Goal: Transaction & Acquisition: Purchase product/service

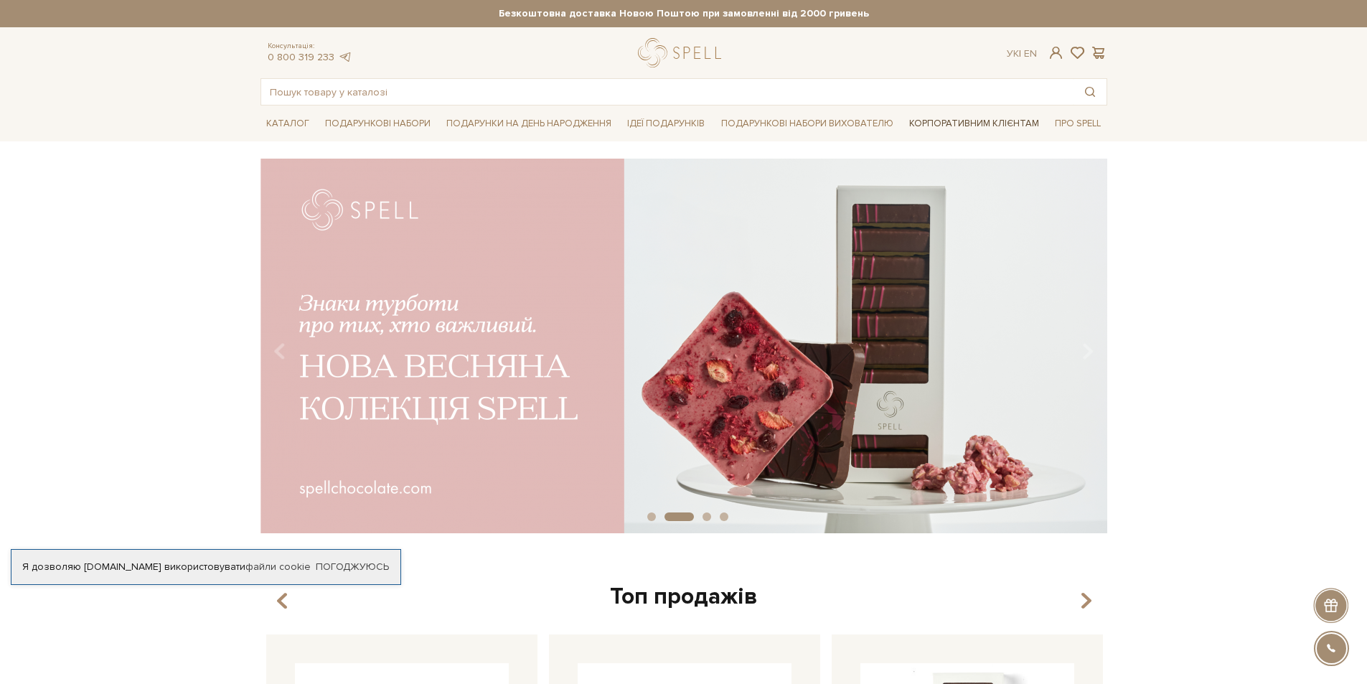
click at [996, 123] on link "Корпоративним клієнтам" at bounding box center [974, 123] width 141 height 24
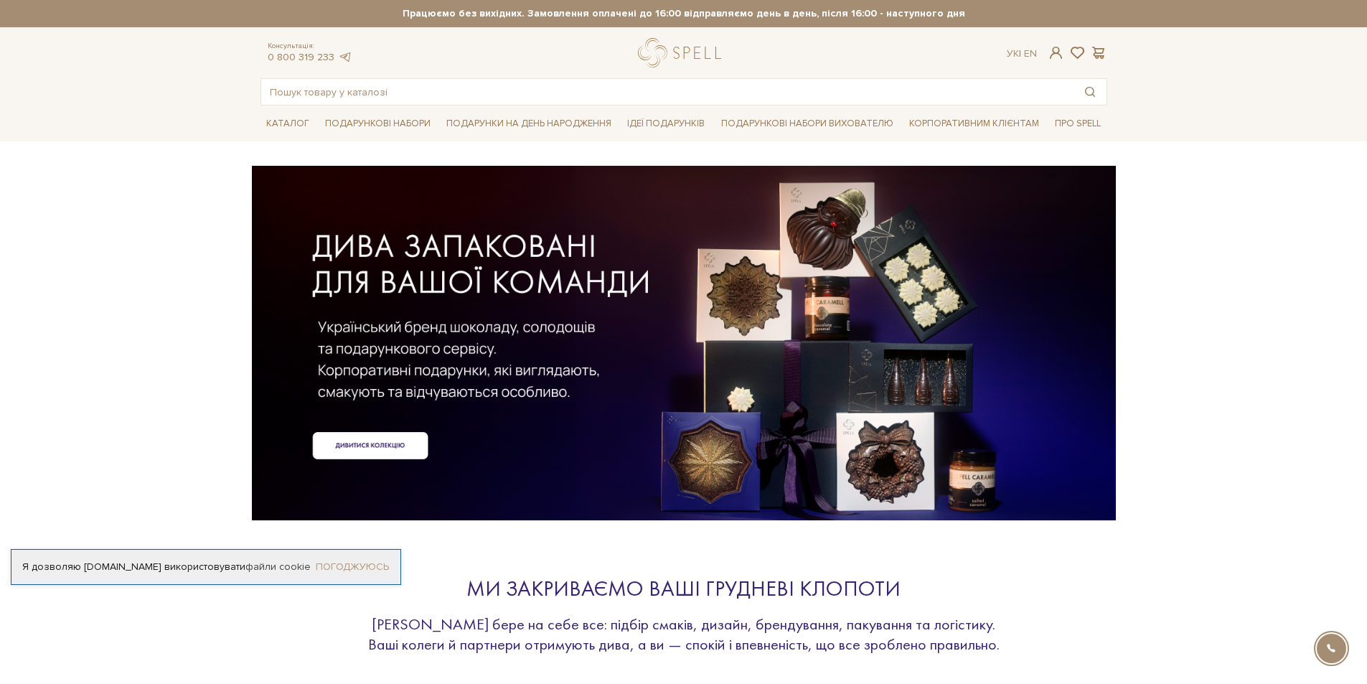
click at [373, 565] on link "Погоджуюсь" at bounding box center [352, 567] width 73 height 13
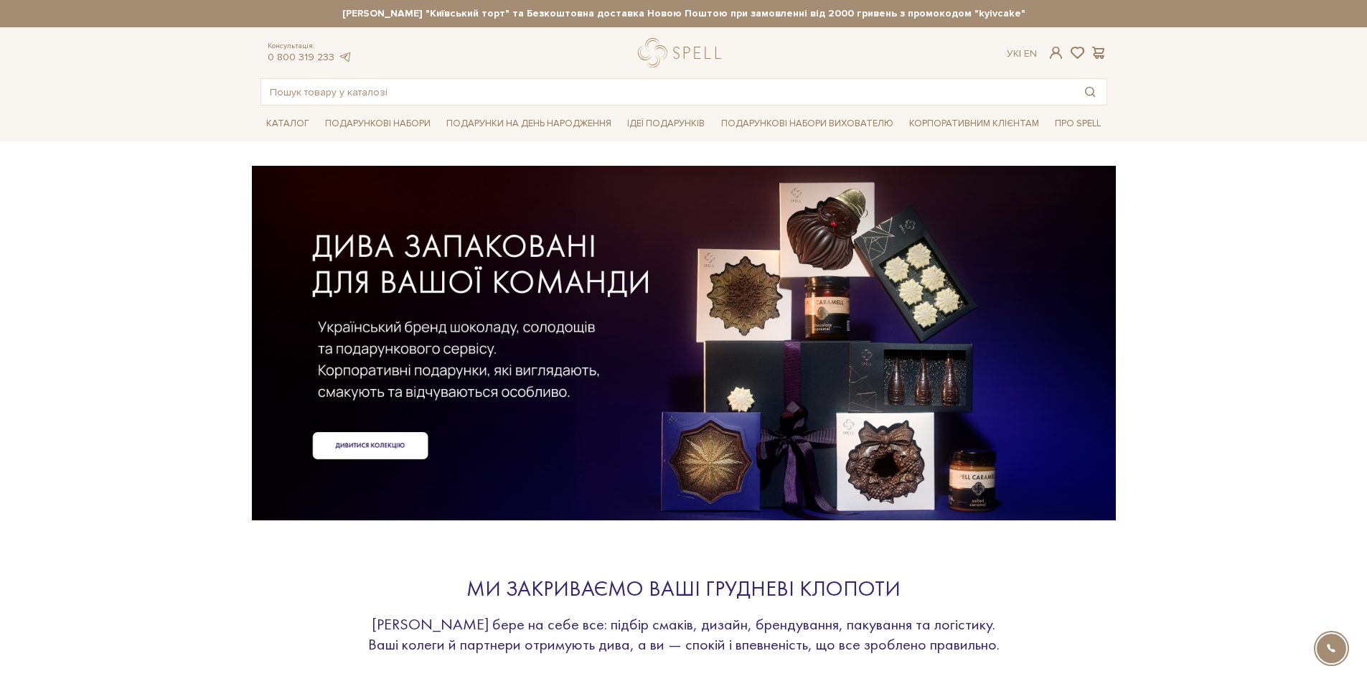
click at [389, 439] on div at bounding box center [684, 320] width 847 height 322
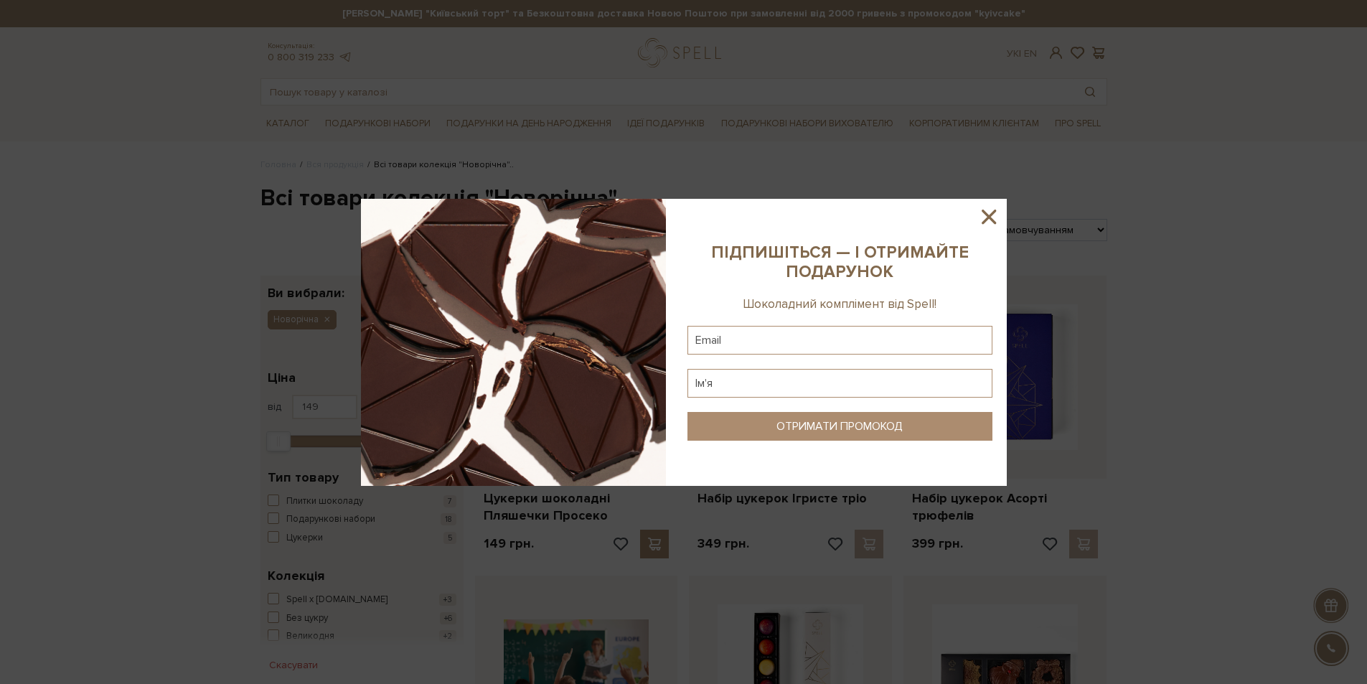
click at [990, 212] on icon at bounding box center [989, 217] width 24 height 24
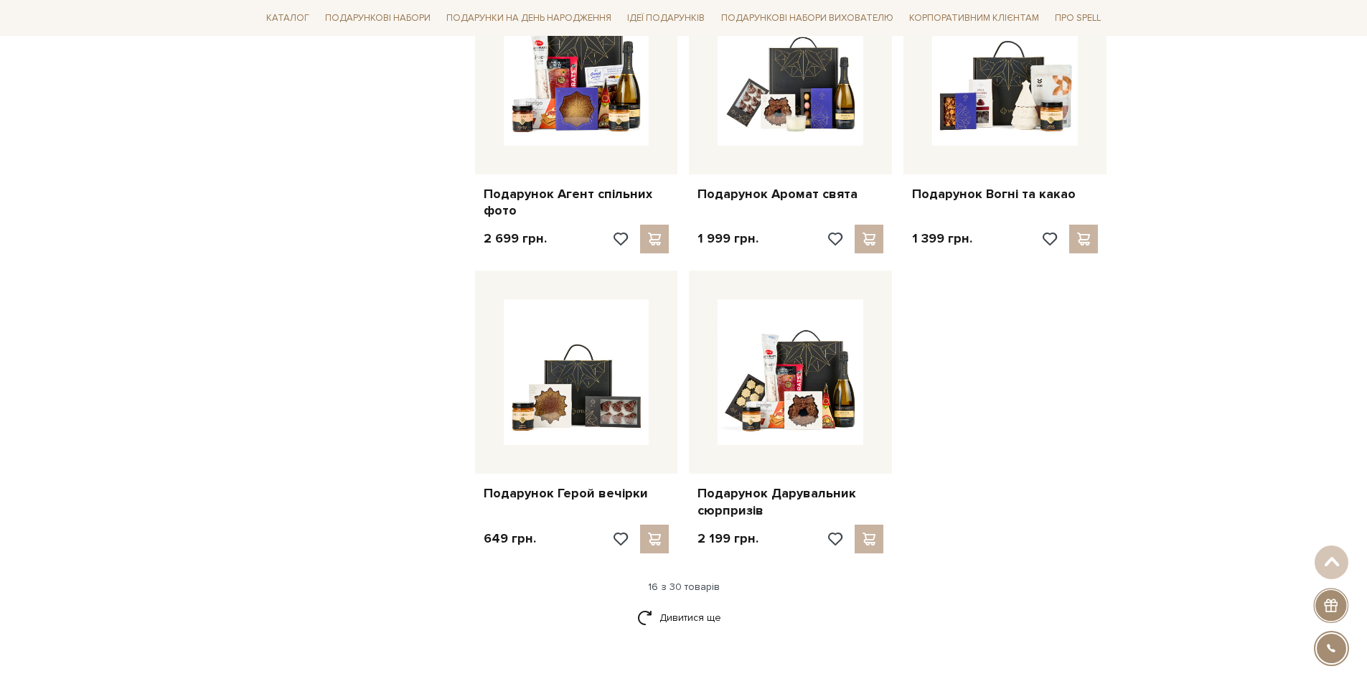
scroll to position [1651, 0]
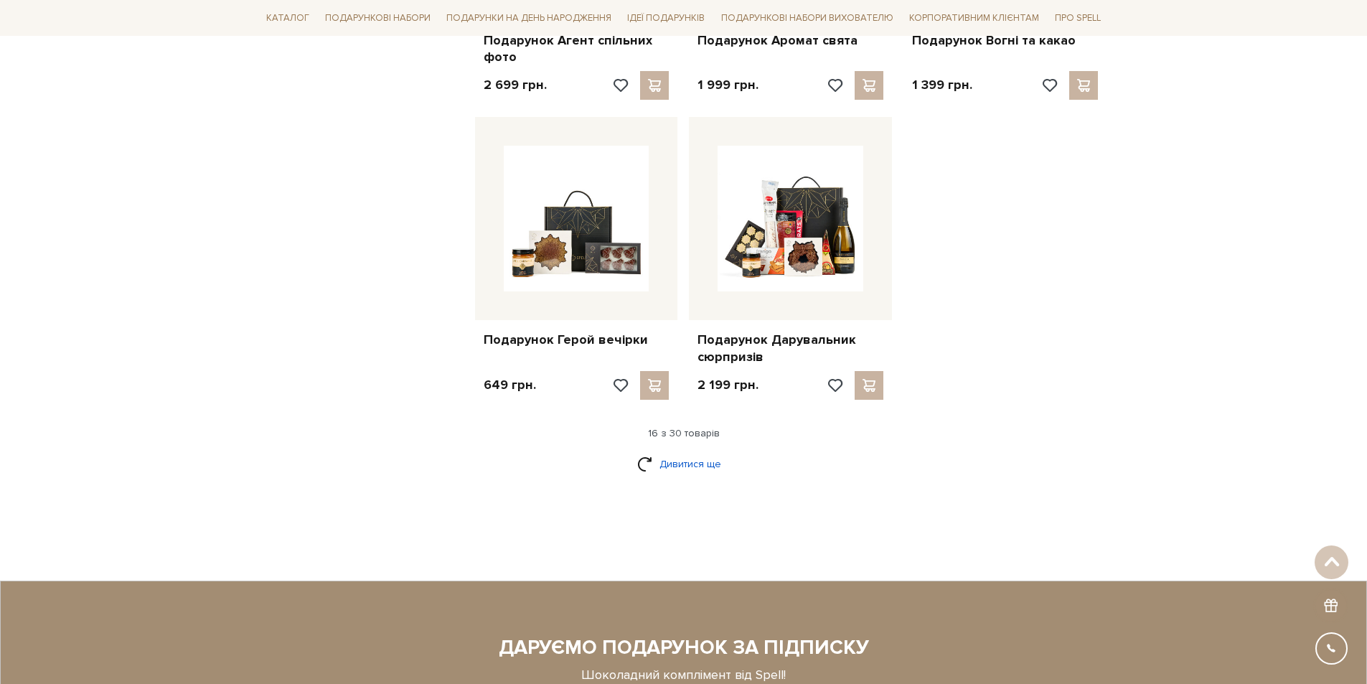
click at [703, 463] on link "Дивитися ще" at bounding box center [683, 463] width 93 height 25
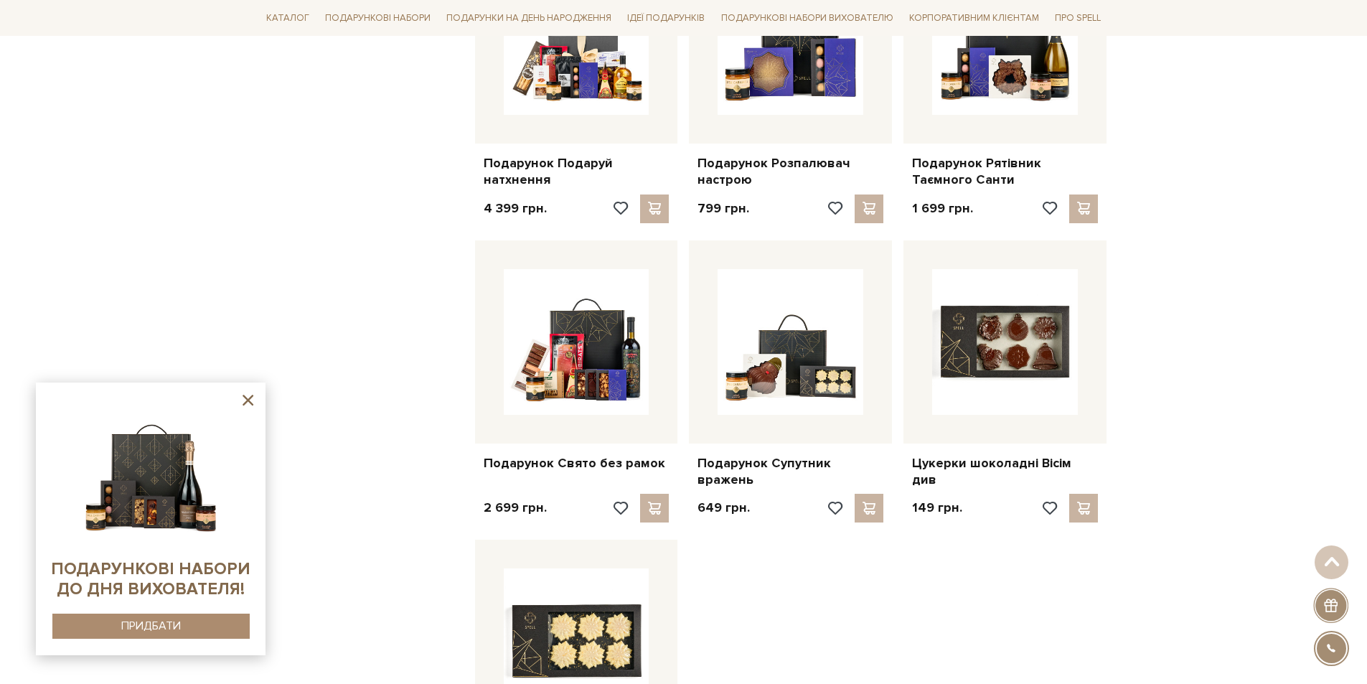
scroll to position [0, 0]
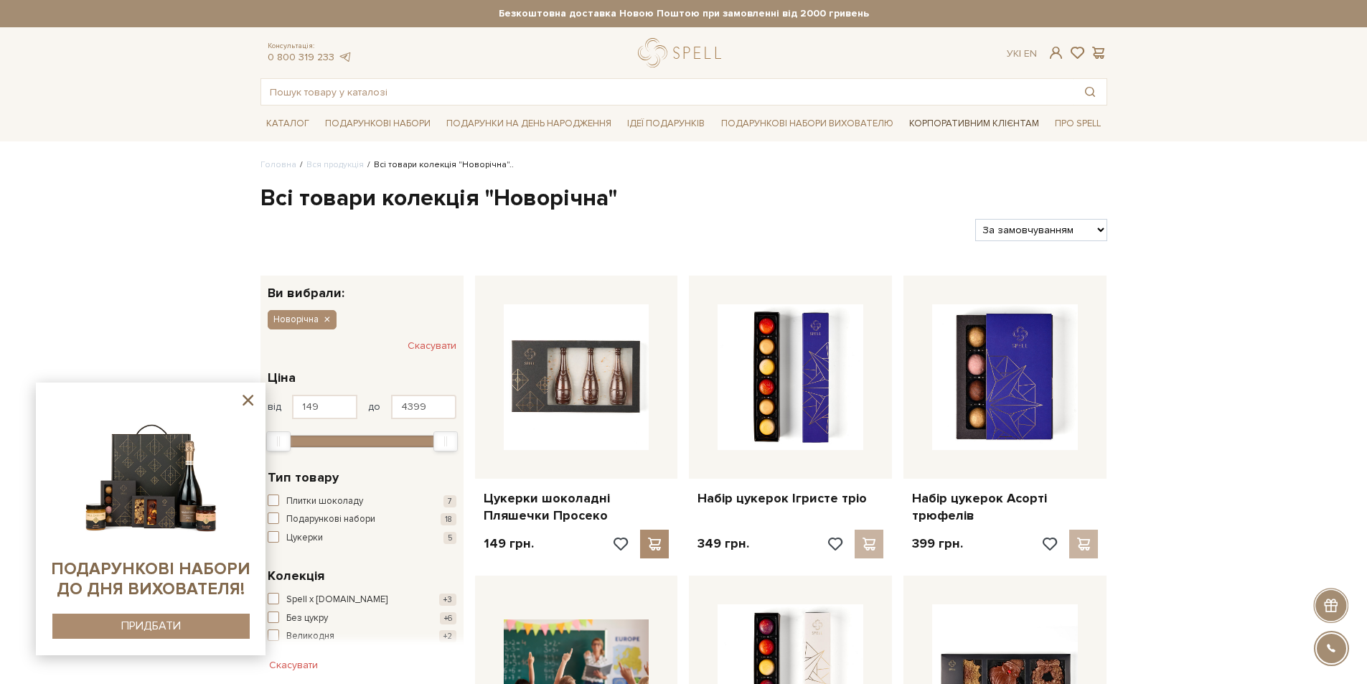
click at [981, 128] on link "Корпоративним клієнтам" at bounding box center [974, 123] width 141 height 24
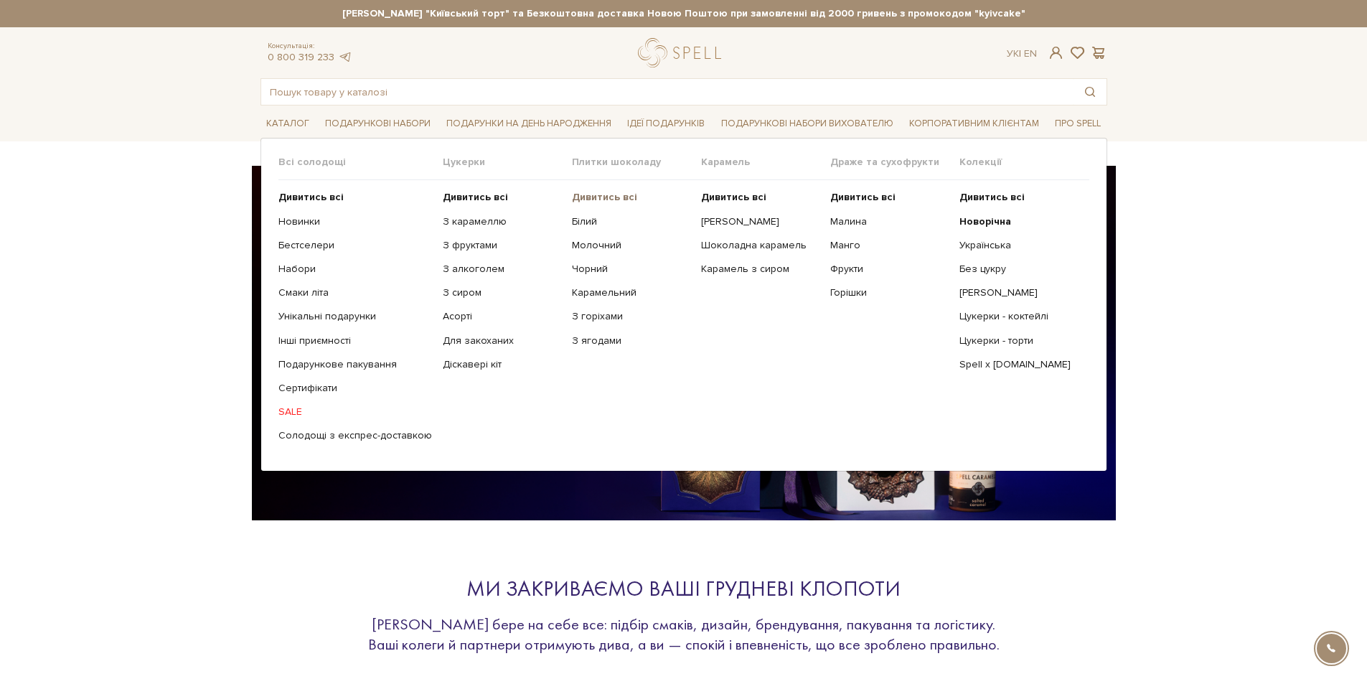
click at [600, 199] on b "Дивитись всі" at bounding box center [604, 197] width 65 height 12
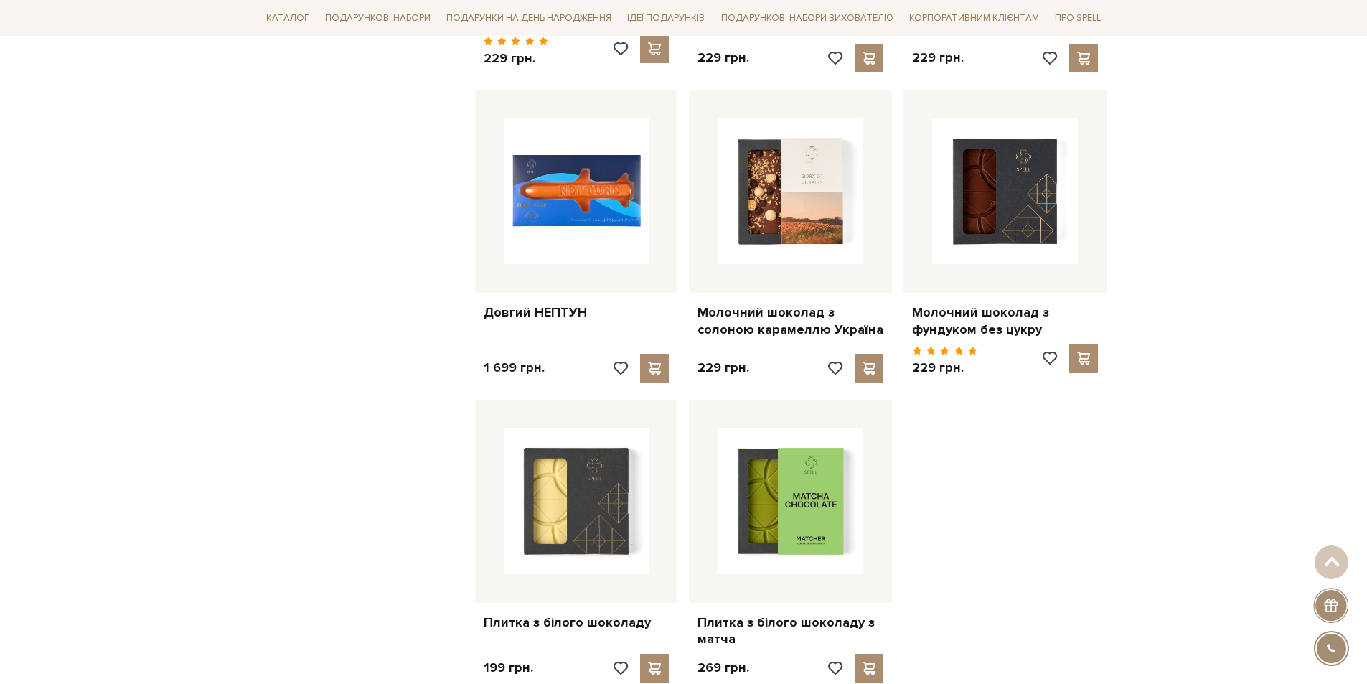
scroll to position [1436, 0]
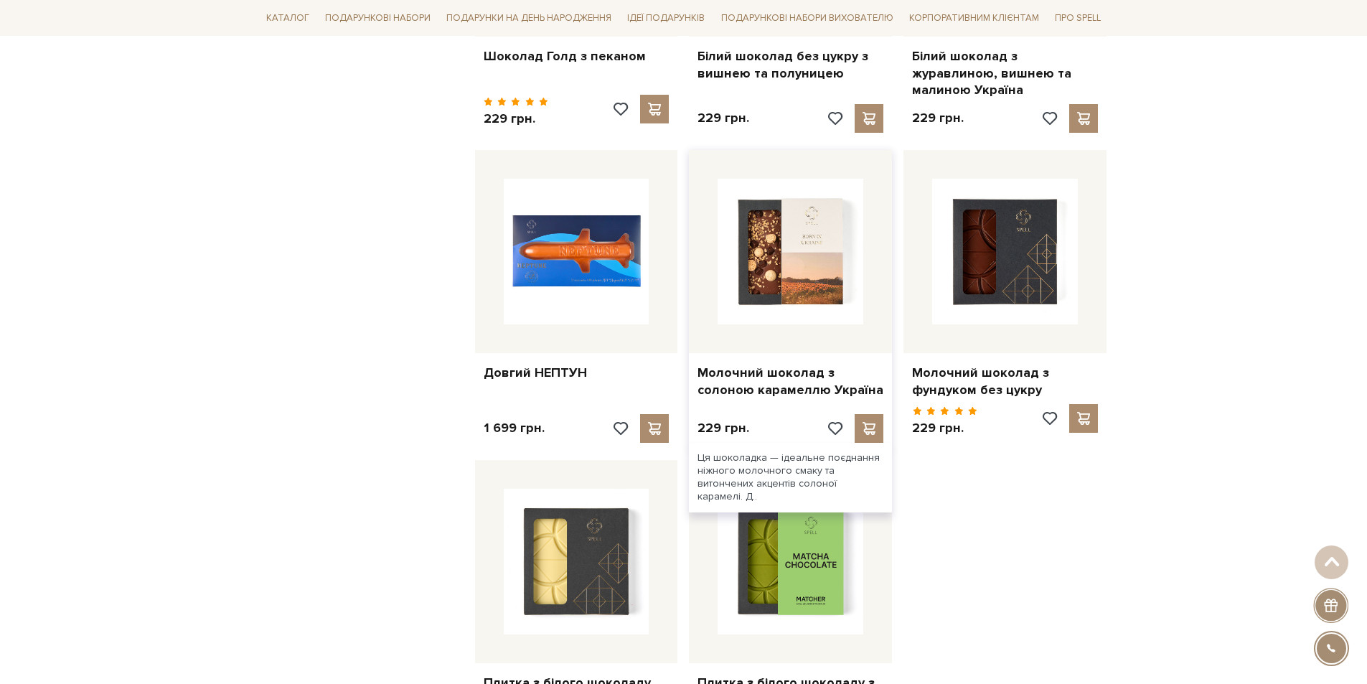
click at [809, 217] on img at bounding box center [791, 252] width 146 height 146
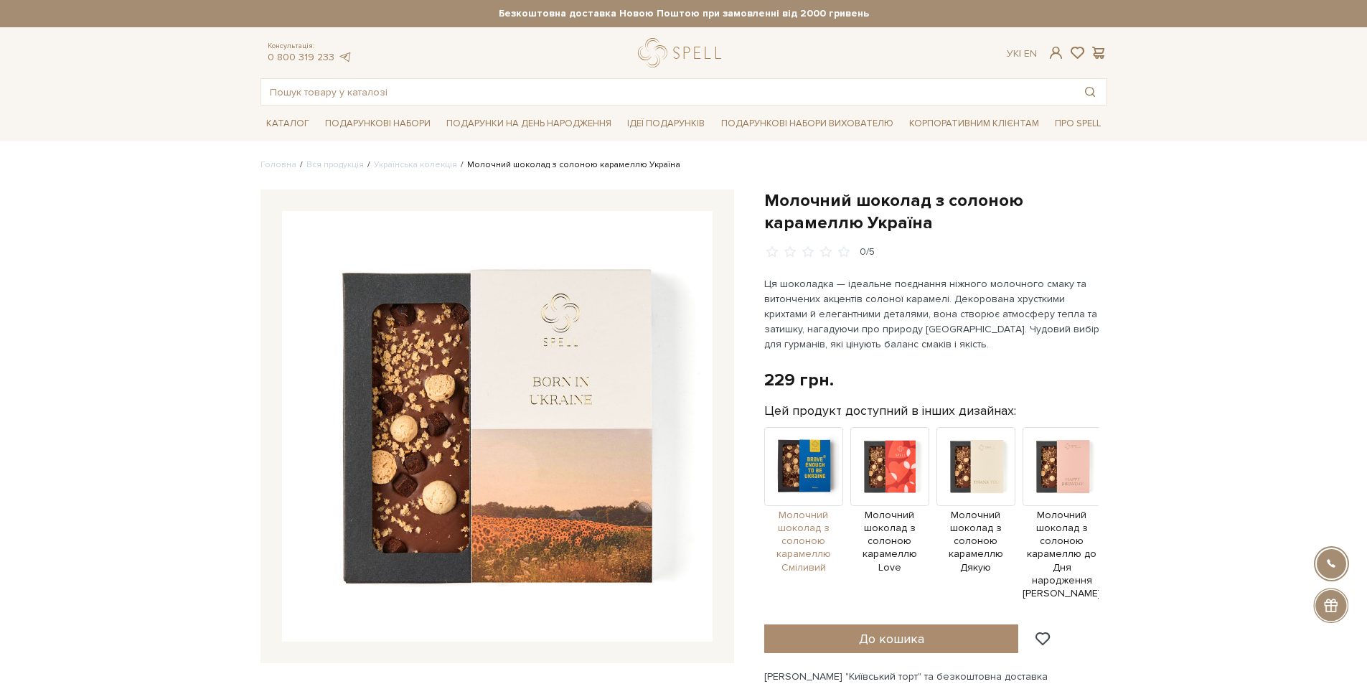
click at [792, 469] on img at bounding box center [803, 466] width 79 height 79
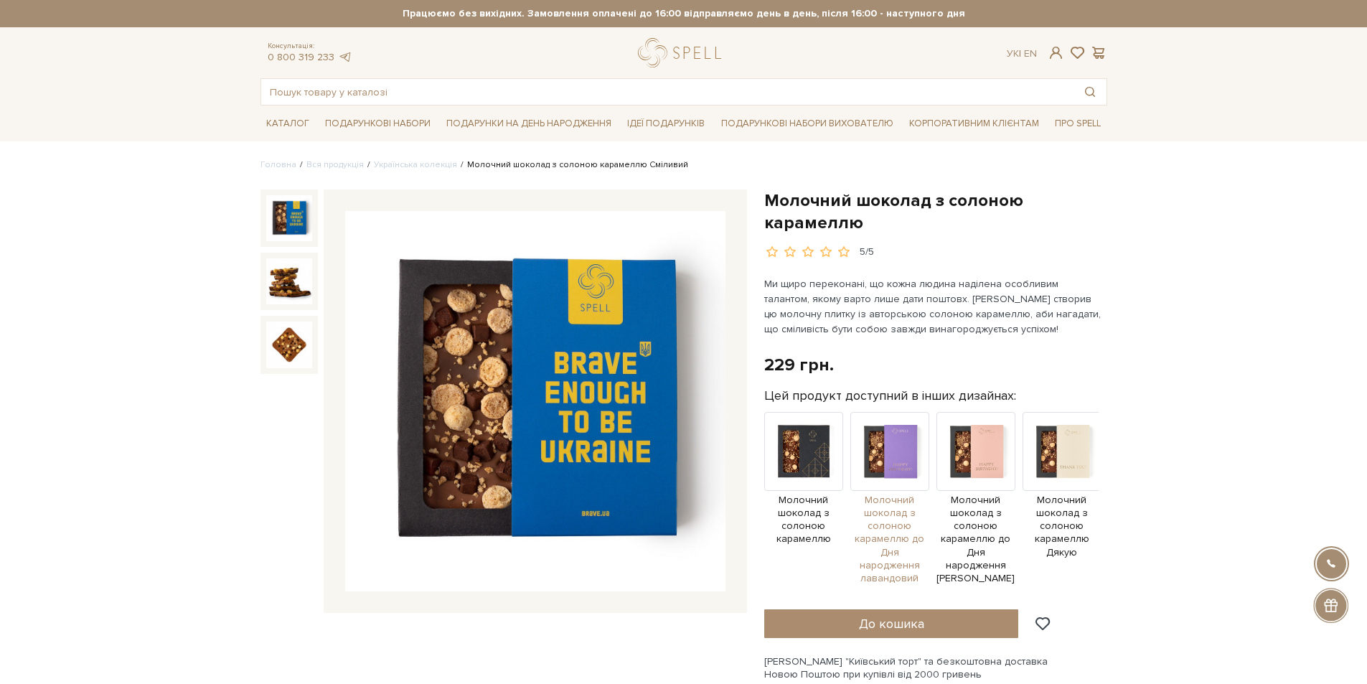
click at [897, 457] on img at bounding box center [890, 451] width 79 height 79
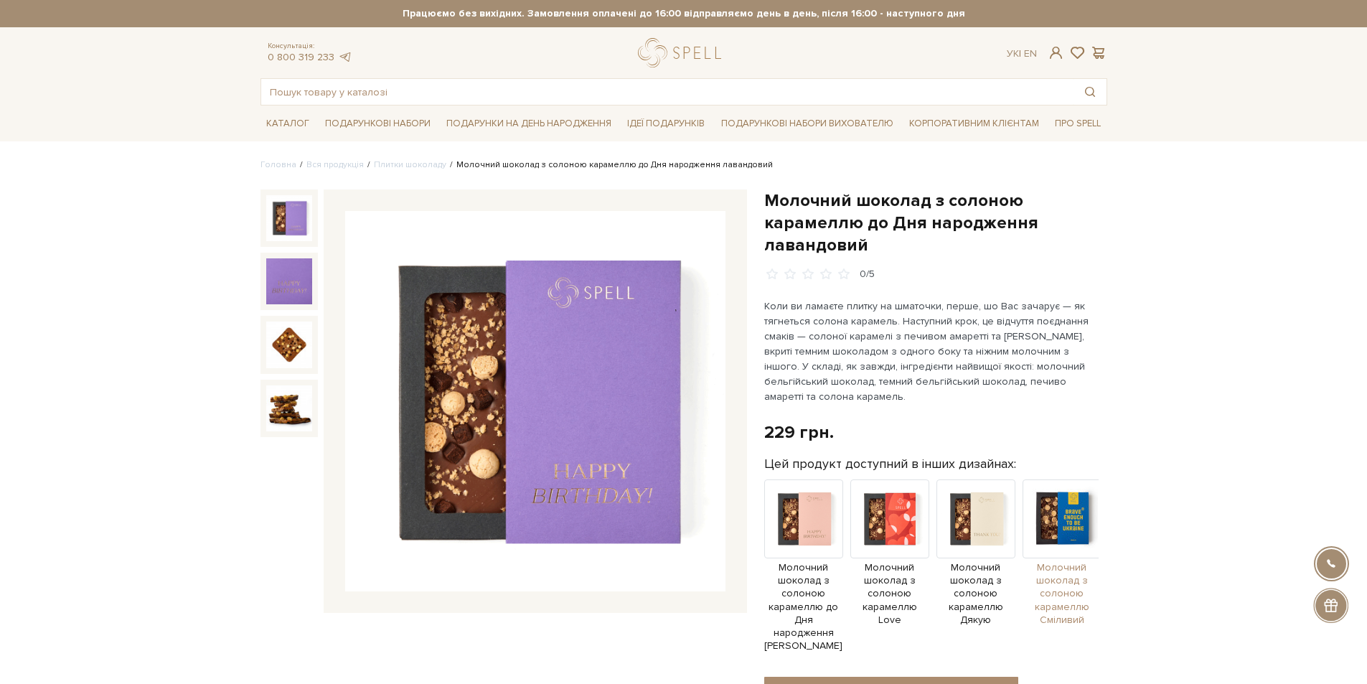
click at [1062, 496] on img at bounding box center [1062, 518] width 79 height 79
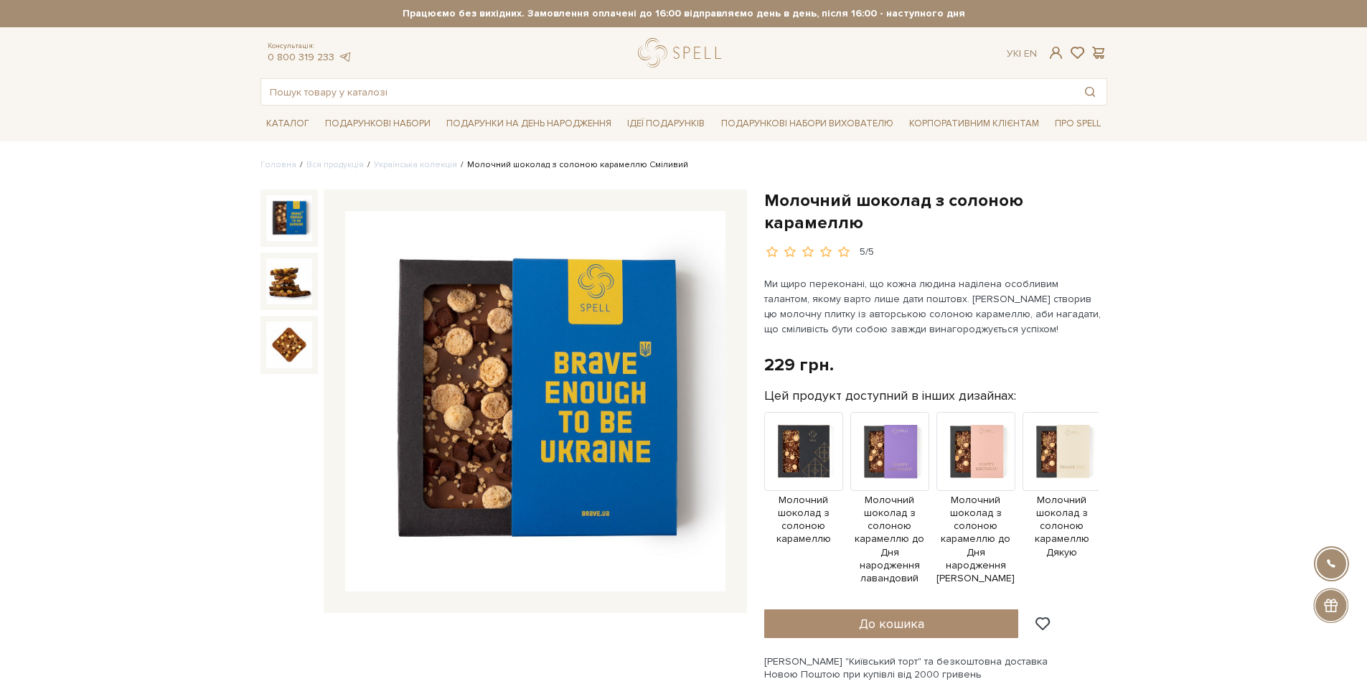
drag, startPoint x: 983, startPoint y: 478, endPoint x: 1017, endPoint y: 485, distance: 35.1
click at [983, 478] on img at bounding box center [976, 451] width 79 height 79
